Goal: Information Seeking & Learning: Learn about a topic

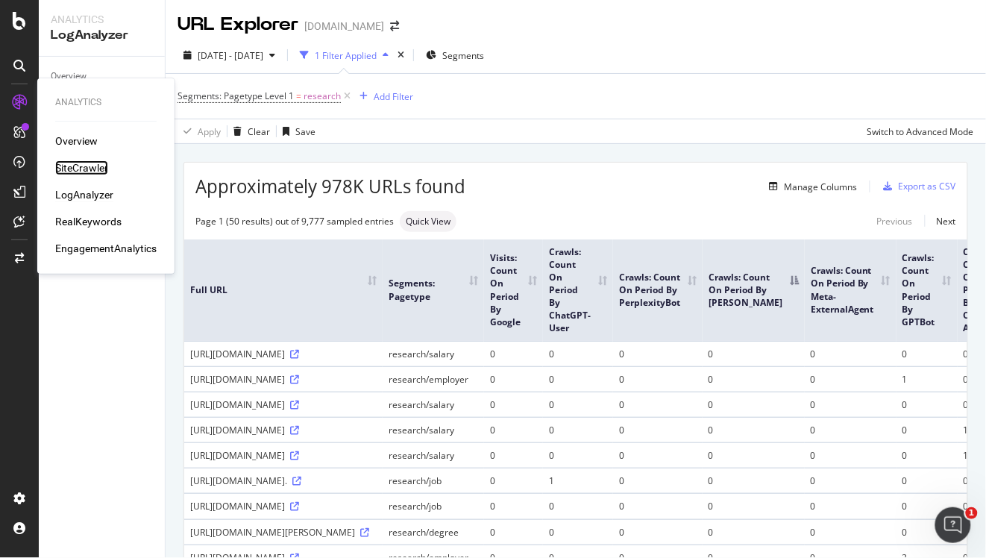
click at [89, 166] on div "SiteCrawler" at bounding box center [81, 167] width 53 height 15
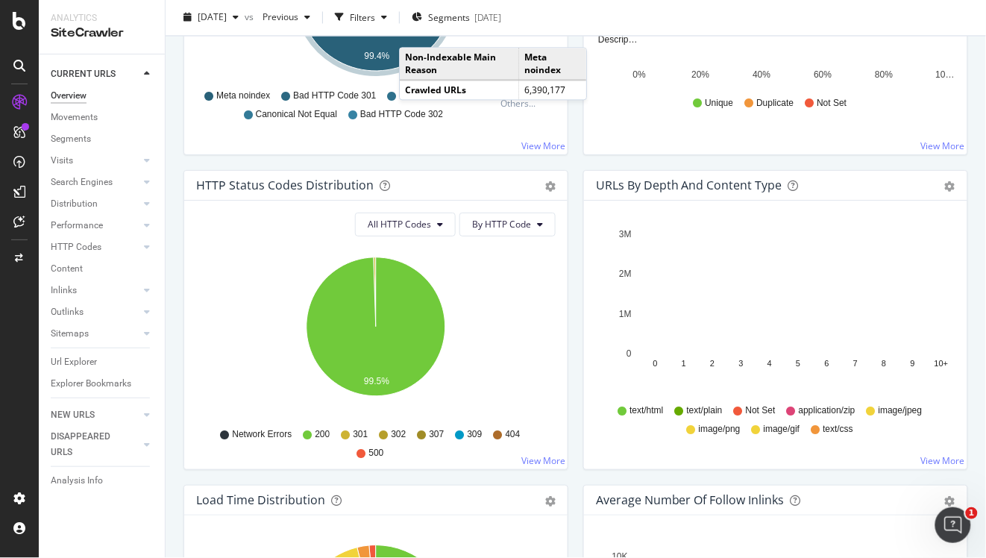
scroll to position [701, 0]
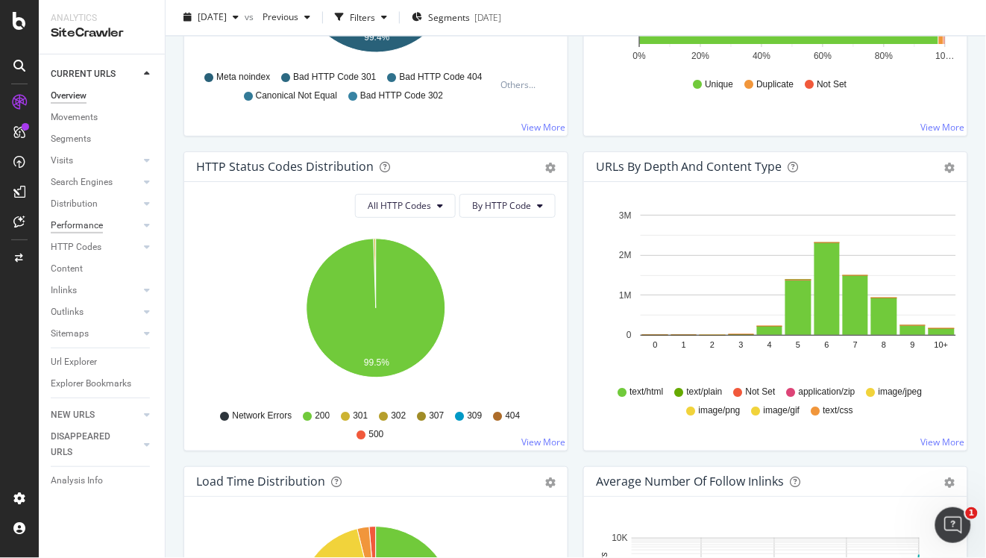
click at [93, 224] on div "Performance" at bounding box center [77, 226] width 52 height 16
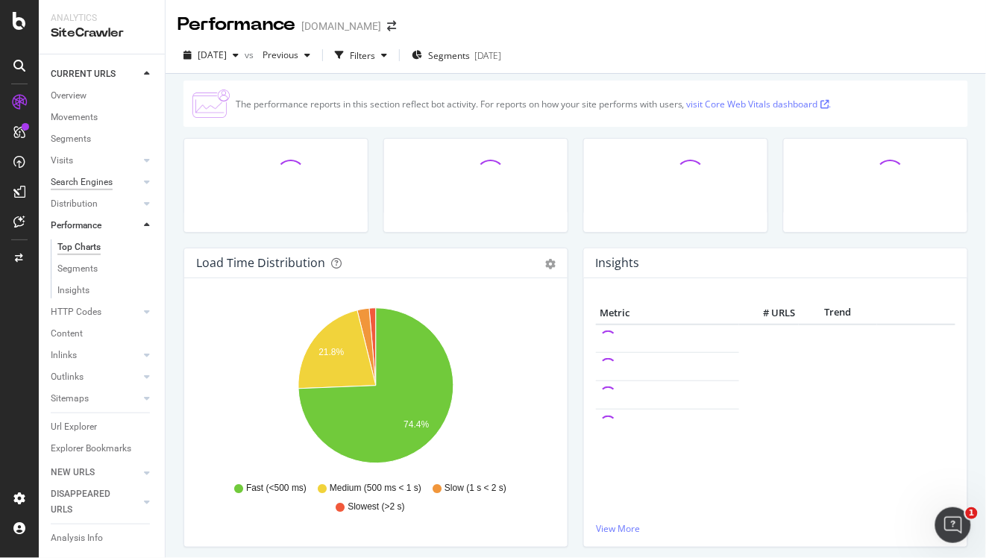
click at [80, 184] on div "Search Engines" at bounding box center [82, 183] width 62 height 16
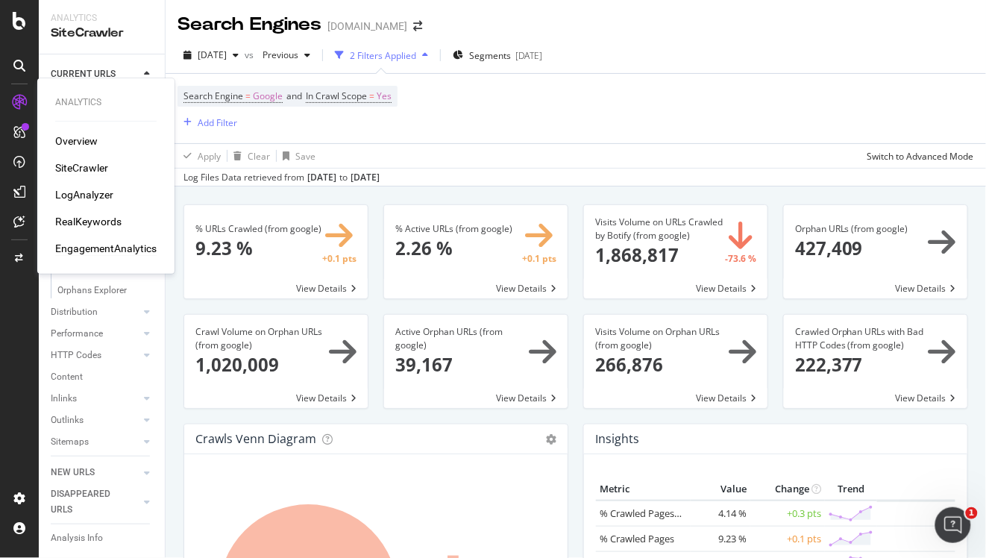
click at [96, 244] on div "EngagementAnalytics" at bounding box center [105, 248] width 101 height 15
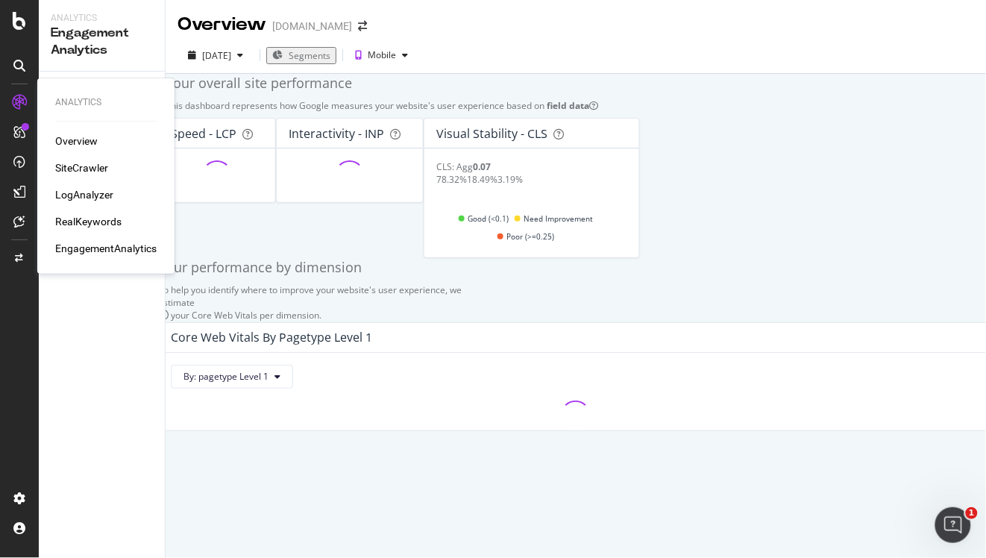
click at [102, 221] on div "RealKeywords" at bounding box center [88, 221] width 66 height 15
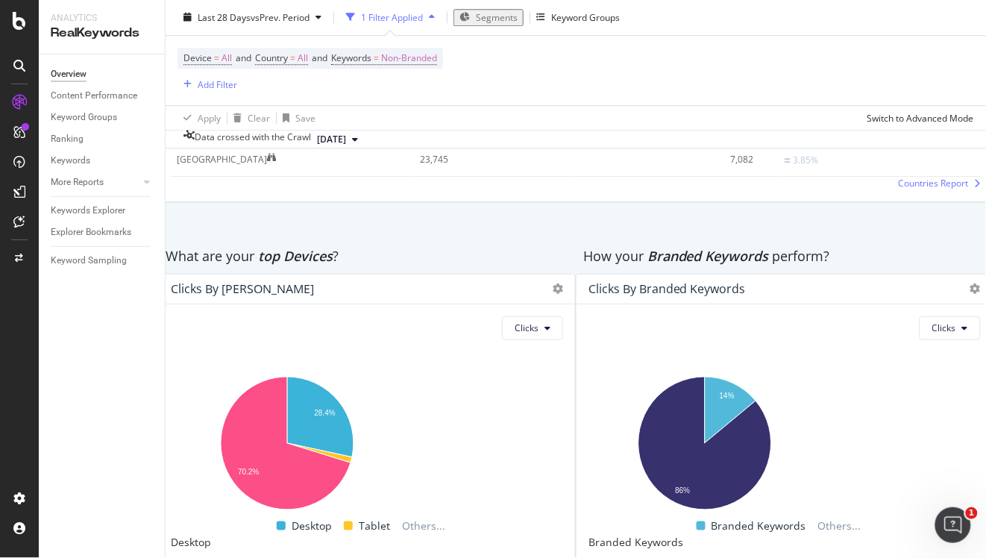
scroll to position [2467, 0]
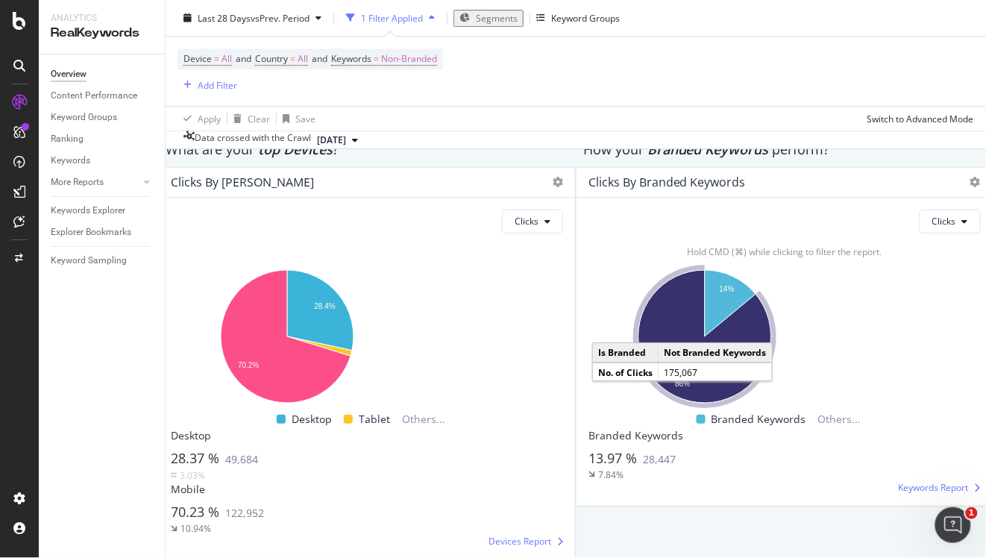
click at [685, 376] on icon "A chart." at bounding box center [704, 336] width 133 height 133
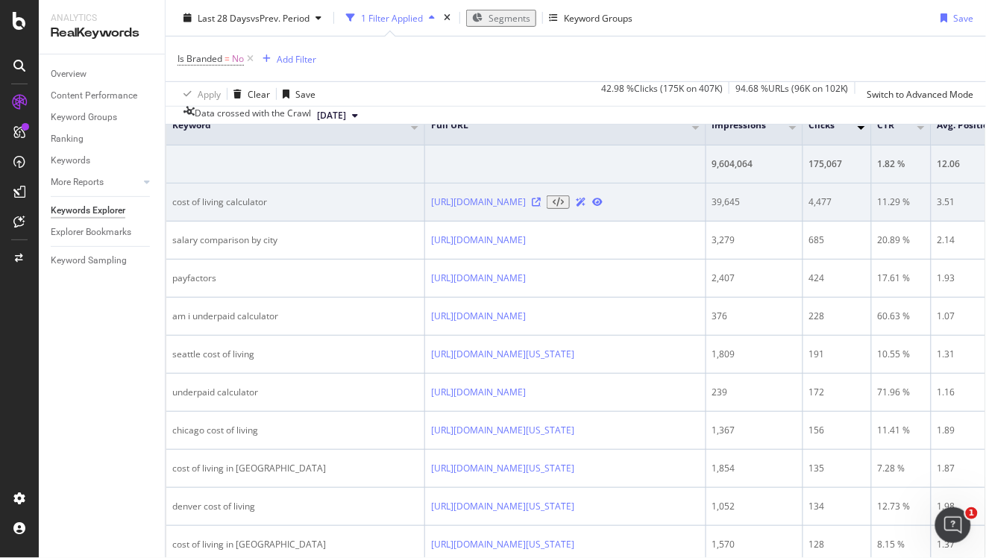
click at [541, 207] on icon at bounding box center [536, 202] width 9 height 9
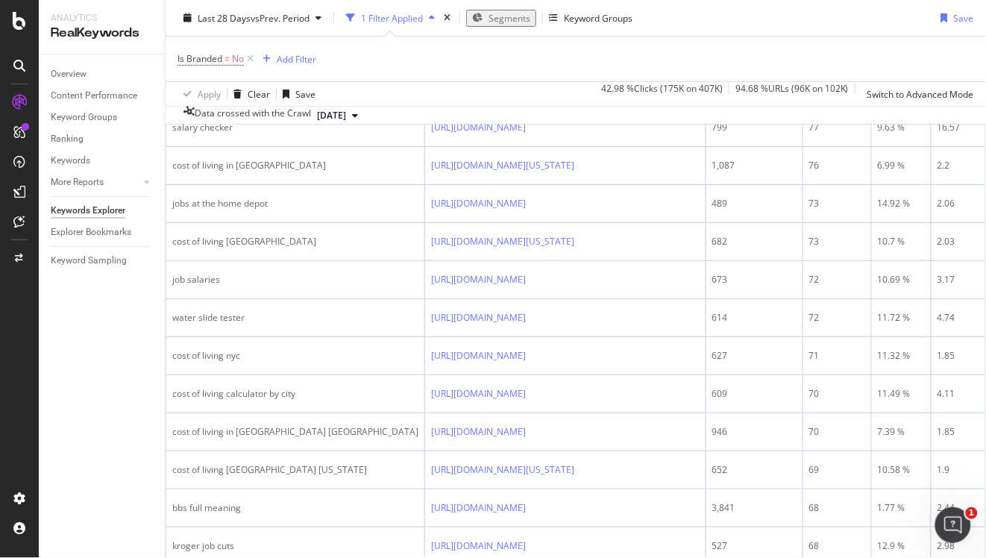
scroll to position [1396, 0]
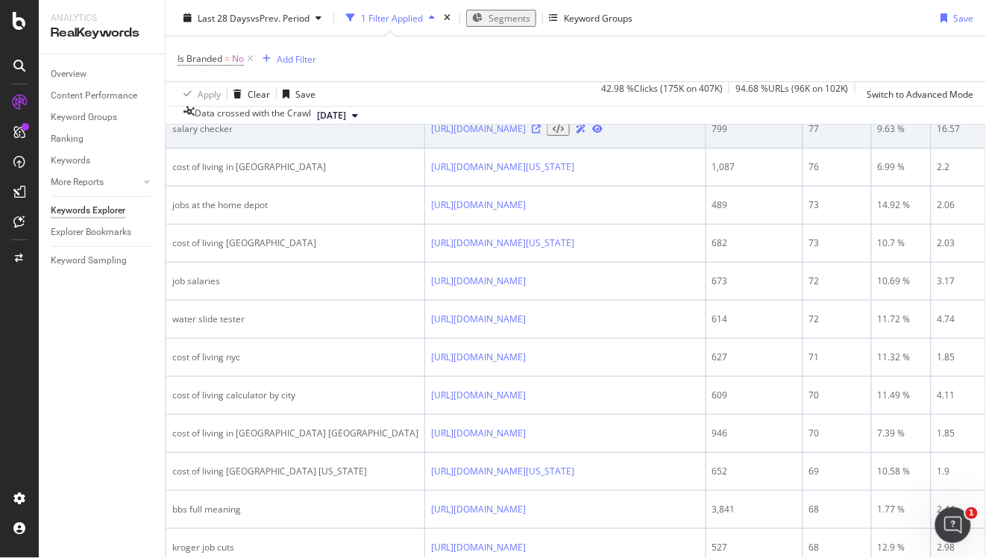
click at [541, 133] on icon at bounding box center [536, 129] width 9 height 9
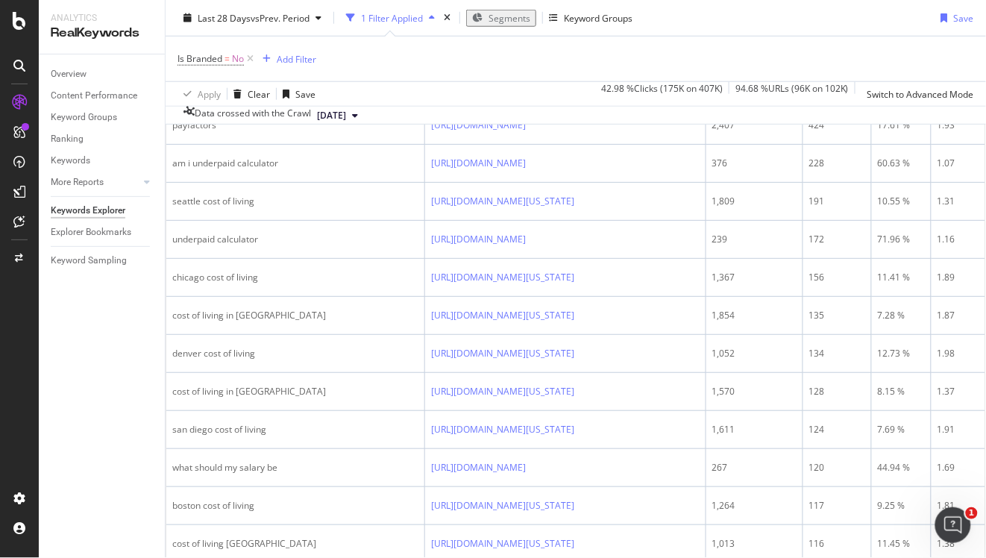
scroll to position [0, 0]
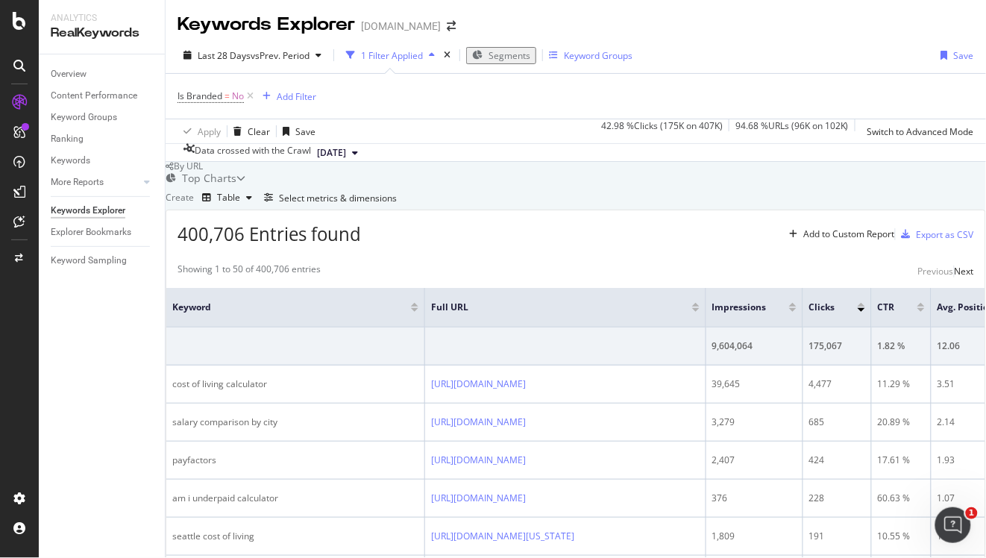
click at [609, 53] on div "Keyword Groups" at bounding box center [598, 55] width 69 height 13
